Goal: Task Accomplishment & Management: Manage account settings

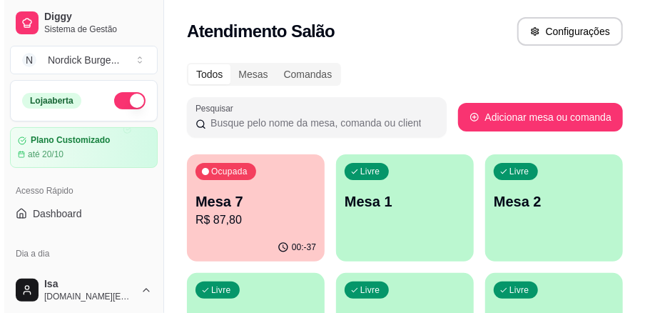
scroll to position [190, 0]
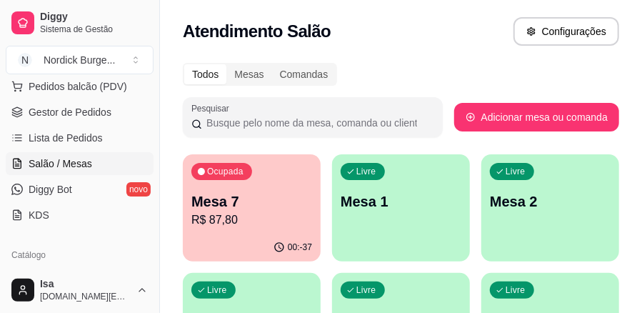
click at [228, 216] on p "R$ 87,80" at bounding box center [251, 219] width 121 height 17
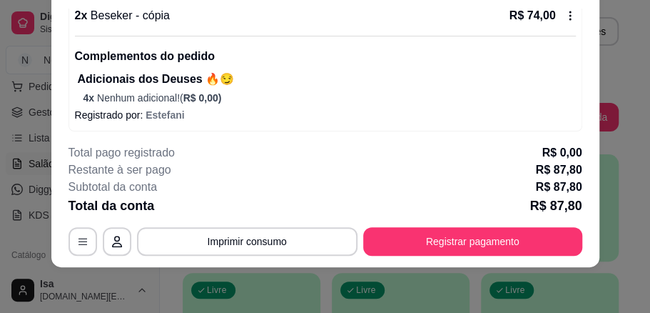
scroll to position [263, 0]
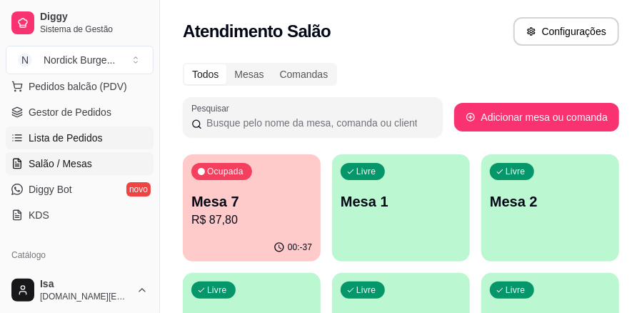
click at [97, 136] on span "Lista de Pedidos" at bounding box center [66, 138] width 74 height 14
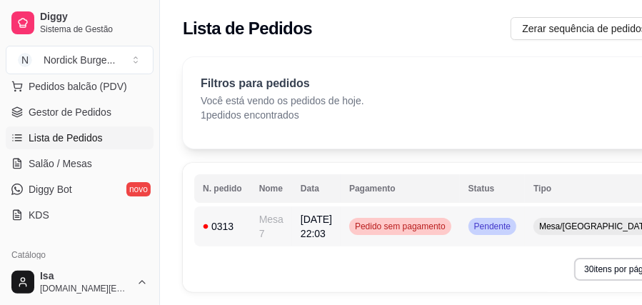
click at [272, 224] on td "Mesa 7" at bounding box center [270, 226] width 41 height 40
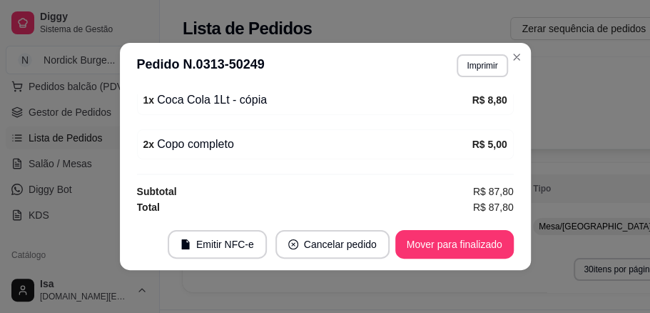
scroll to position [3, 0]
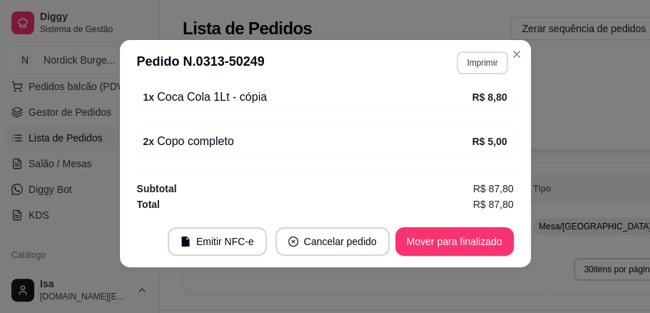
click at [489, 66] on button "Imprimir" at bounding box center [482, 62] width 51 height 23
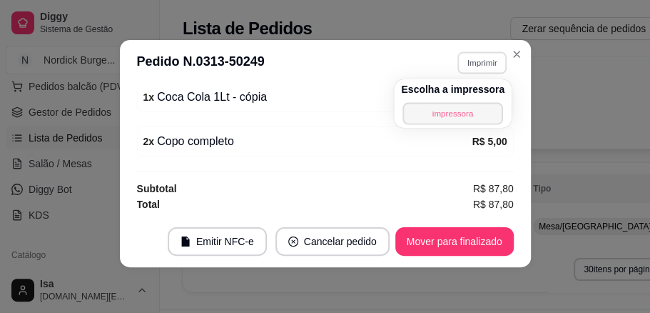
click at [458, 113] on button "impressora" at bounding box center [452, 113] width 100 height 22
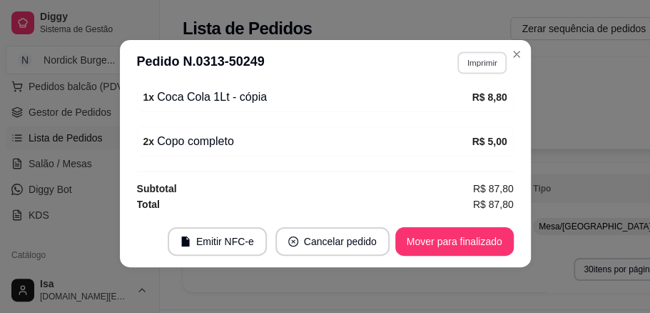
click at [481, 66] on button "Imprimir" at bounding box center [481, 62] width 49 height 22
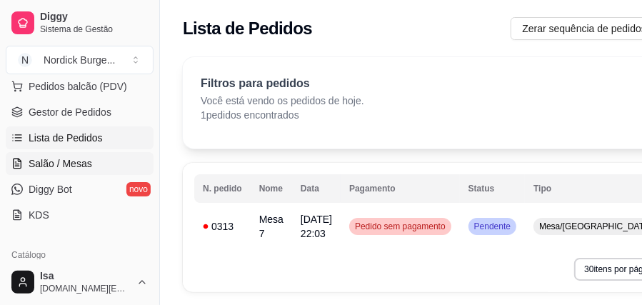
click at [88, 156] on span "Salão / Mesas" at bounding box center [61, 163] width 64 height 14
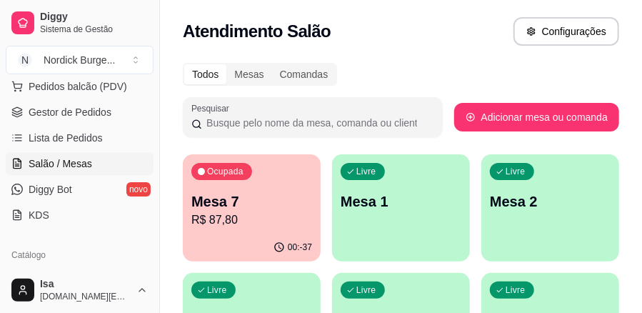
click at [245, 178] on div "Ocupada" at bounding box center [221, 171] width 61 height 17
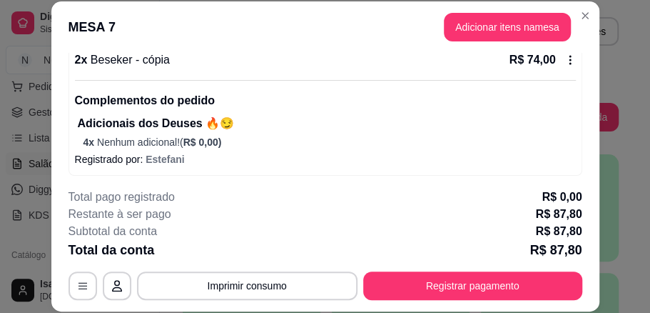
scroll to position [44, 0]
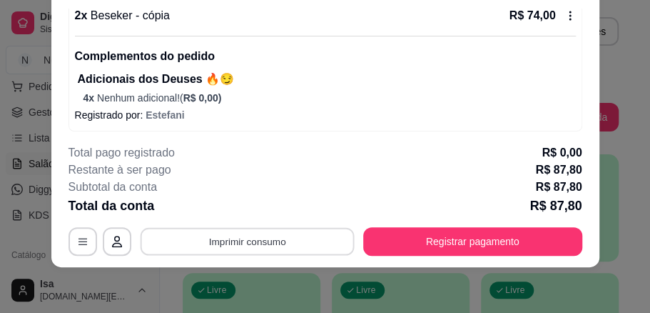
click at [253, 240] on button "Imprimir consumo" at bounding box center [247, 241] width 214 height 28
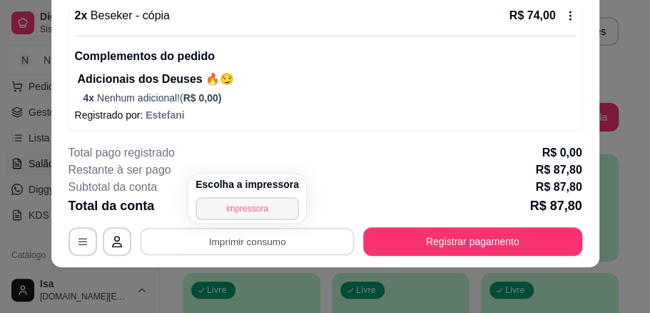
click at [265, 215] on button "impressora" at bounding box center [247, 208] width 103 height 23
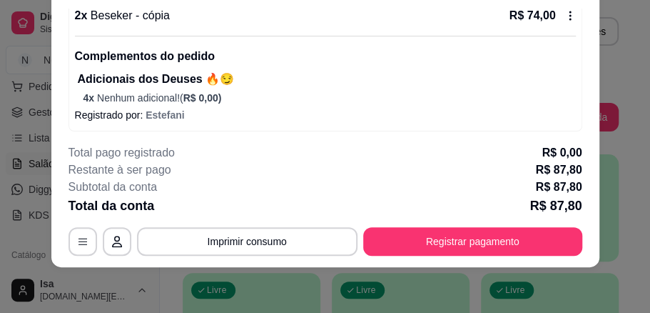
scroll to position [263, 0]
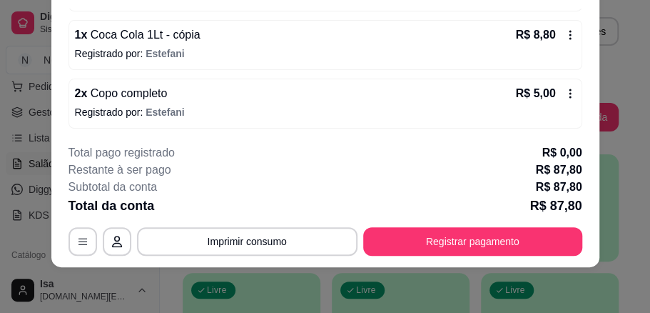
drag, startPoint x: 254, startPoint y: -34, endPoint x: 501, endPoint y: 90, distance: 276.4
click at [501, 90] on div "2 x Copo completo R$ 5,00" at bounding box center [325, 93] width 501 height 17
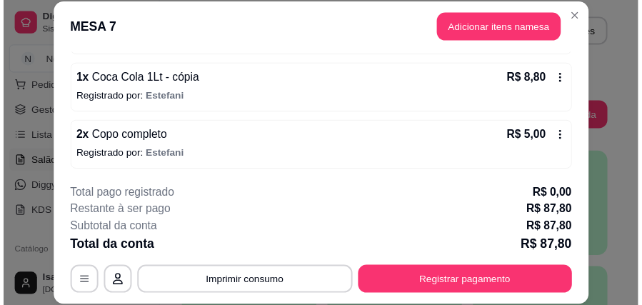
scroll to position [72, 0]
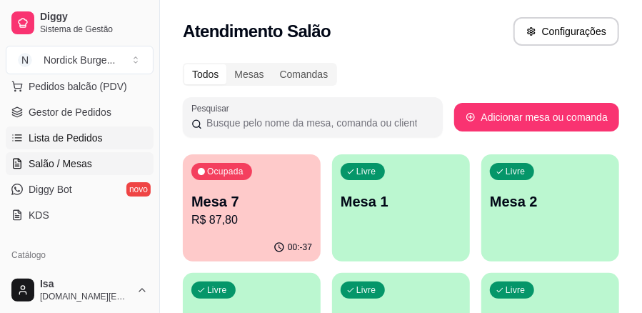
click at [54, 138] on span "Lista de Pedidos" at bounding box center [66, 138] width 74 height 14
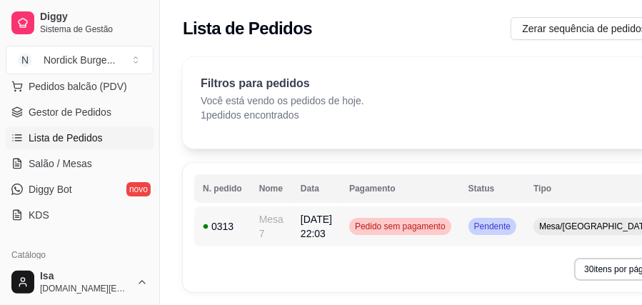
click at [240, 230] on div "0313" at bounding box center [222, 226] width 39 height 14
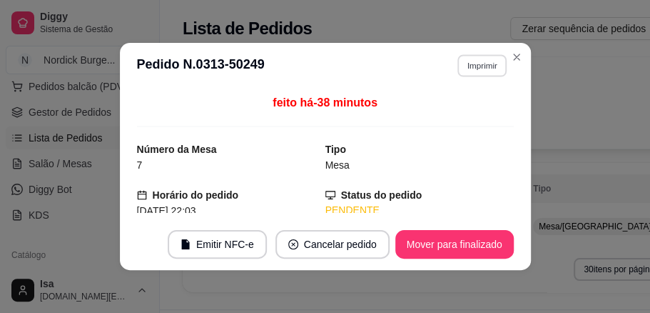
click at [457, 69] on button "Imprimir" at bounding box center [481, 65] width 49 height 22
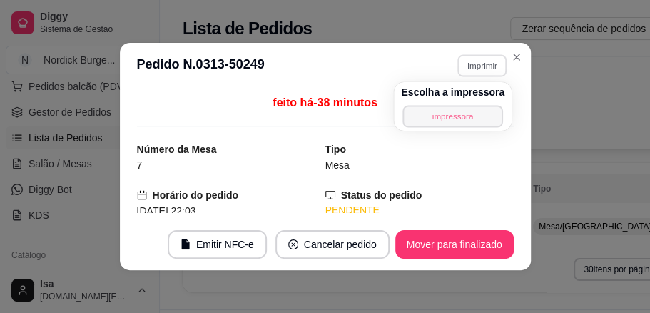
click at [454, 113] on button "impressora" at bounding box center [452, 116] width 100 height 22
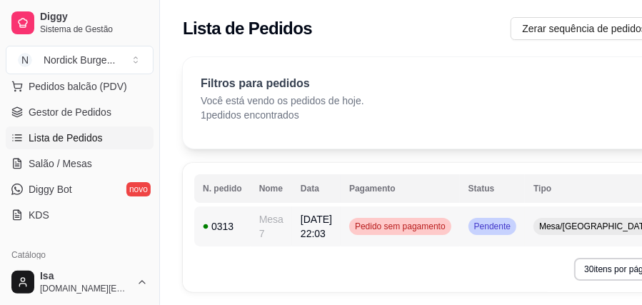
click at [220, 231] on div "0313" at bounding box center [222, 226] width 39 height 14
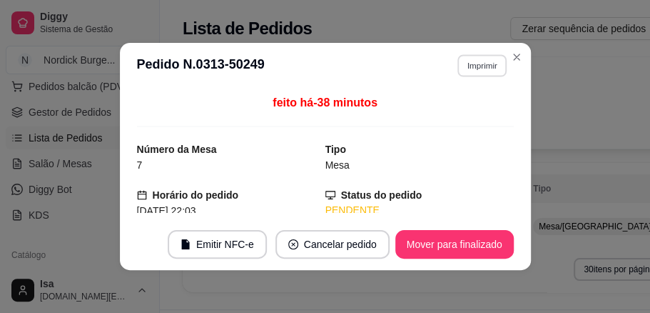
click at [483, 64] on button "Imprimir" at bounding box center [481, 65] width 49 height 22
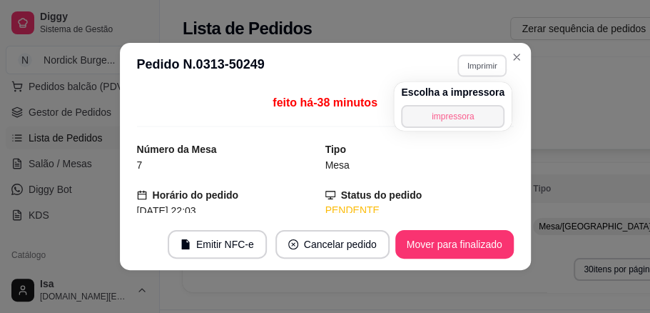
click at [455, 113] on button "impressora" at bounding box center [452, 116] width 103 height 23
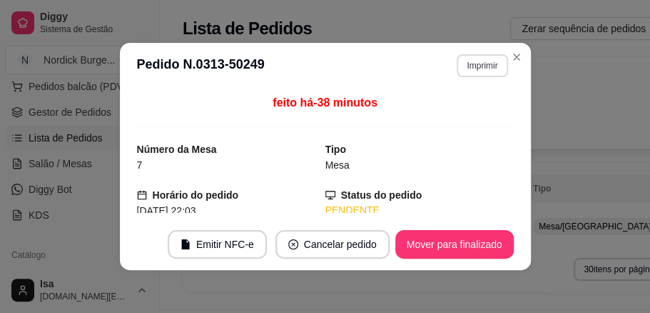
click at [480, 69] on button "Imprimir" at bounding box center [482, 65] width 51 height 23
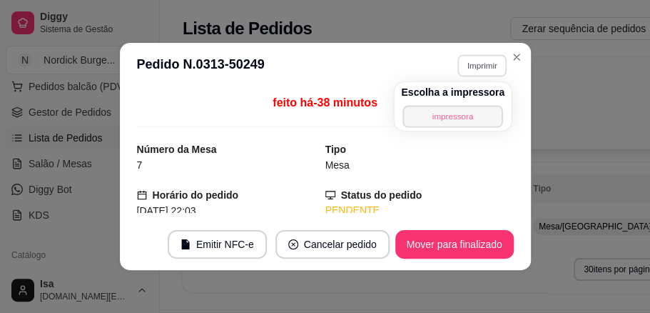
click at [474, 116] on button "impressora" at bounding box center [452, 116] width 100 height 22
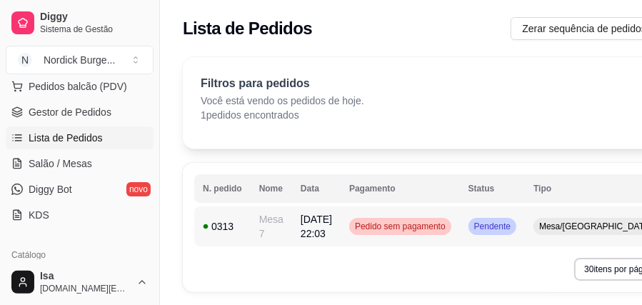
scroll to position [47, 0]
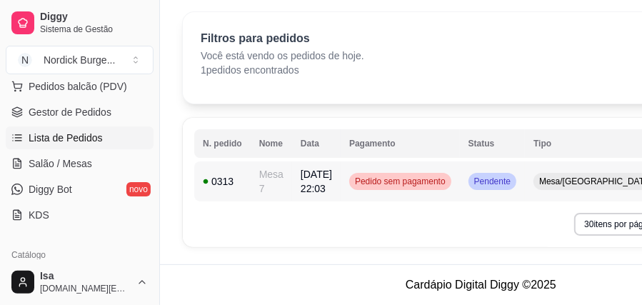
click at [371, 166] on td "Pedido sem pagamento" at bounding box center [399, 181] width 119 height 40
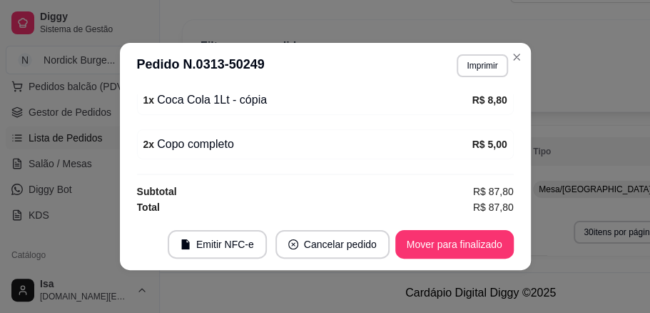
scroll to position [3, 0]
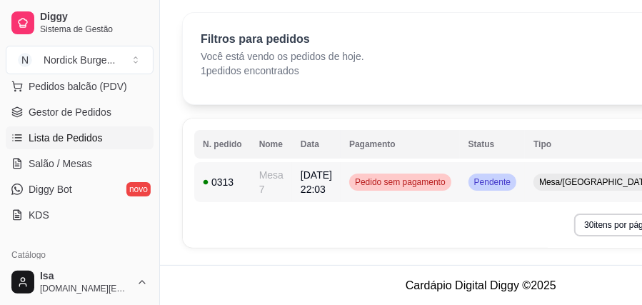
click at [233, 177] on div "0313" at bounding box center [222, 182] width 39 height 14
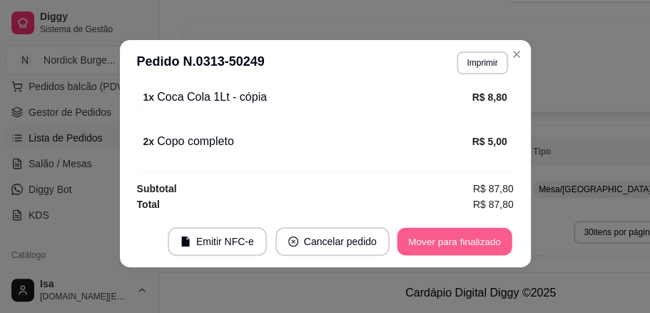
click at [416, 234] on button "Mover para finalizado" at bounding box center [454, 242] width 115 height 28
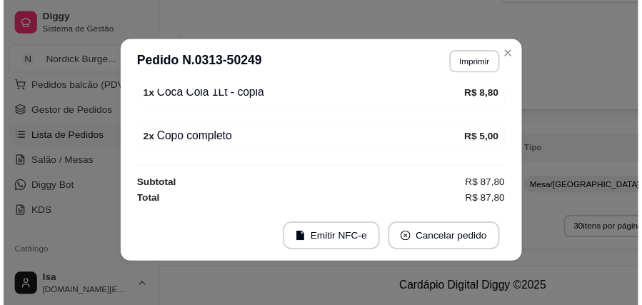
scroll to position [254, 0]
